Goal: Entertainment & Leisure: Consume media (video, audio)

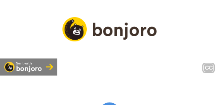
scroll to position [57, 0]
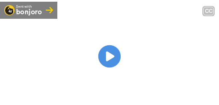
click at [108, 66] on icon "Play/Pause" at bounding box center [109, 56] width 23 height 41
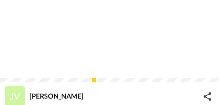
scroll to position [71, 0]
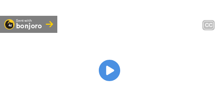
scroll to position [86, 0]
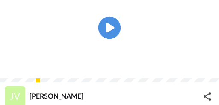
click at [116, 36] on icon at bounding box center [109, 28] width 23 height 22
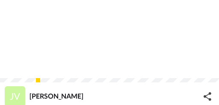
scroll to position [71, 0]
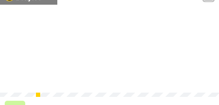
click at [127, 73] on video at bounding box center [109, 43] width 219 height 110
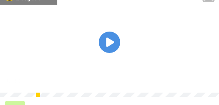
click at [127, 73] on video at bounding box center [109, 43] width 219 height 110
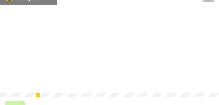
click at [127, 73] on video at bounding box center [109, 43] width 219 height 110
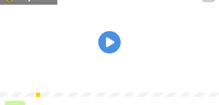
click at [118, 62] on icon "Play/Pause" at bounding box center [109, 42] width 23 height 41
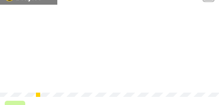
click at [153, 67] on video at bounding box center [109, 43] width 219 height 110
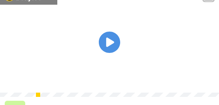
click at [121, 47] on video at bounding box center [109, 43] width 219 height 110
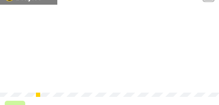
click at [123, 43] on video at bounding box center [109, 43] width 219 height 110
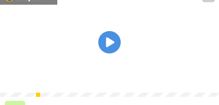
click at [108, 43] on icon at bounding box center [109, 42] width 23 height 23
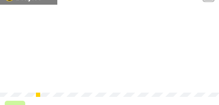
click at [107, 63] on icon "Play/Pause" at bounding box center [109, 42] width 23 height 41
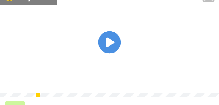
click at [113, 52] on icon at bounding box center [109, 42] width 23 height 23
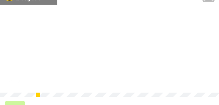
click at [207, 85] on img at bounding box center [207, 80] width 9 height 9
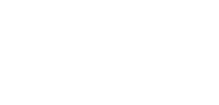
scroll to position [43, 0]
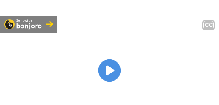
click at [115, 79] on icon at bounding box center [109, 71] width 23 height 23
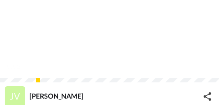
scroll to position [71, 0]
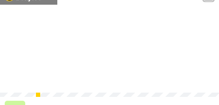
click at [113, 74] on span "This purchase order in particular has proved an issue from the moment we create…" at bounding box center [110, 64] width 197 height 19
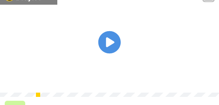
click at [110, 50] on icon "Play/Pause" at bounding box center [109, 42] width 23 height 41
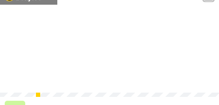
click at [55, 63] on video at bounding box center [109, 43] width 219 height 110
